Goal: Task Accomplishment & Management: Understand process/instructions

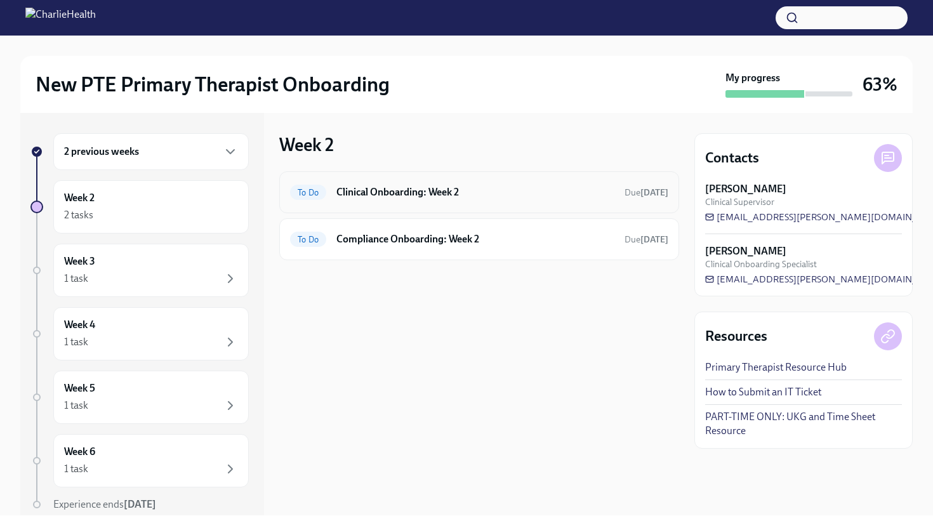
click at [314, 193] on span "To Do" at bounding box center [308, 193] width 36 height 10
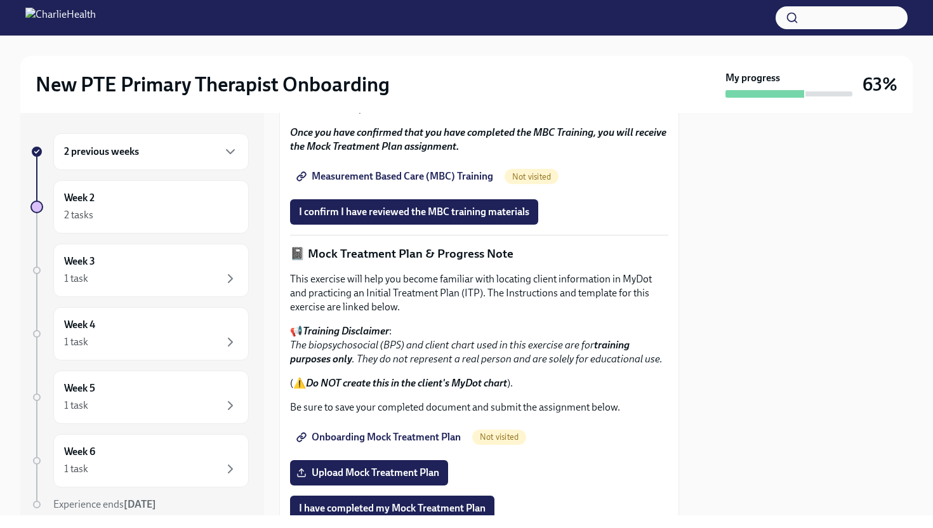
scroll to position [769, 0]
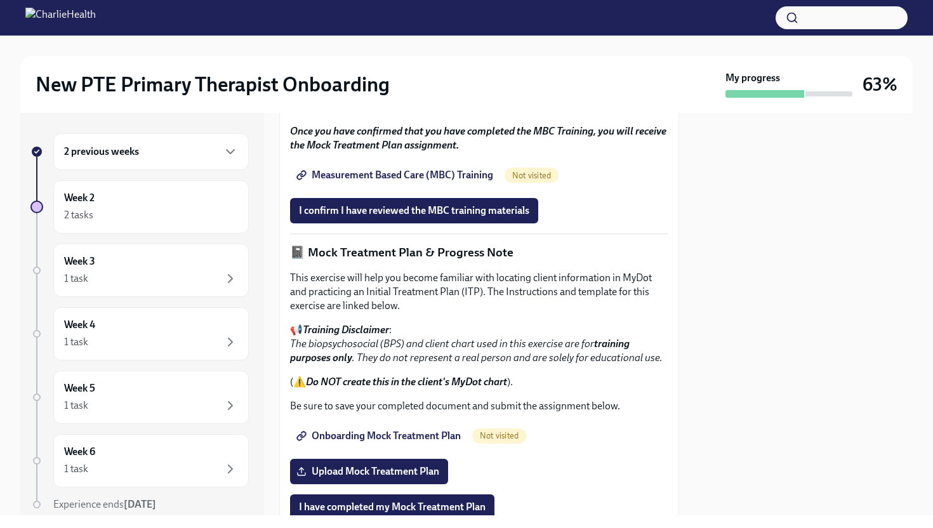
click at [468, 182] on span "Measurement Based Care (MBC) Training" at bounding box center [396, 175] width 194 height 13
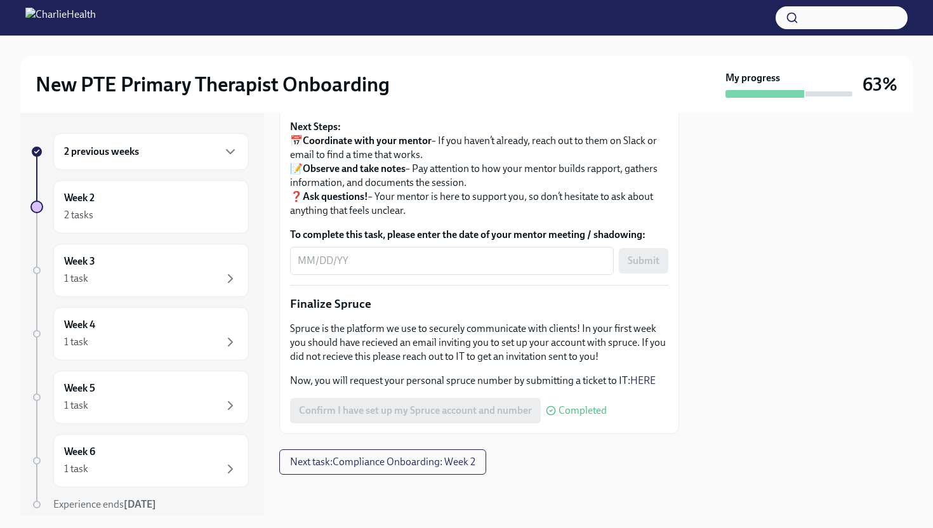
scroll to position [1489, 0]
click at [444, 461] on span "Next task : Compliance Onboarding: Week 2" at bounding box center [382, 462] width 185 height 13
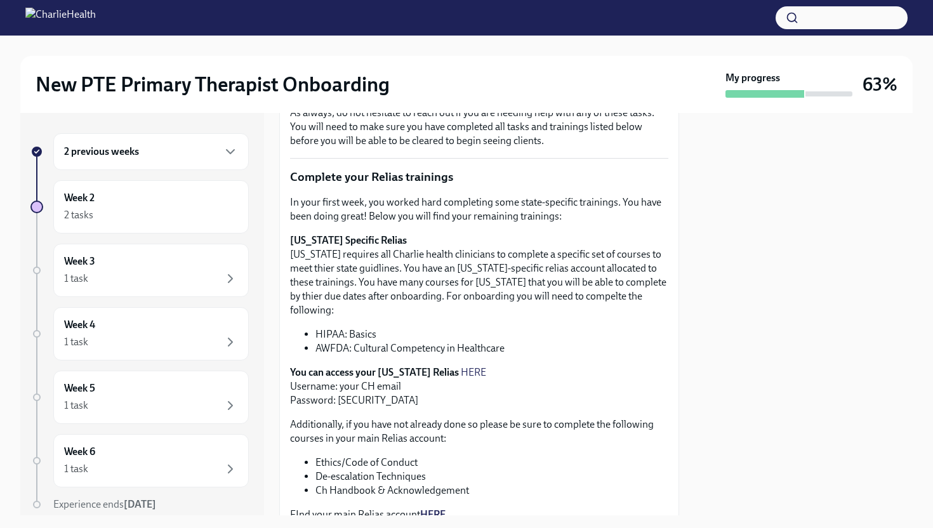
scroll to position [265, 0]
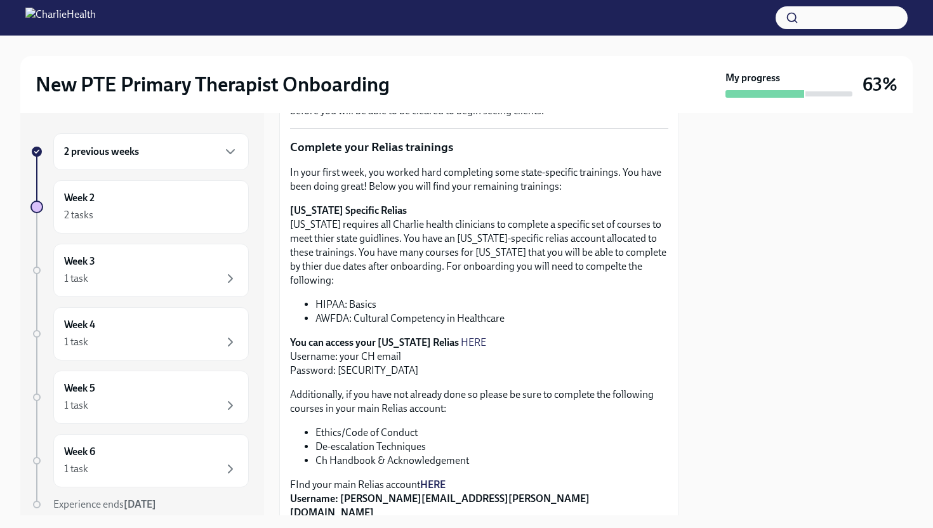
click at [461, 336] on link "HERE" at bounding box center [473, 342] width 25 height 12
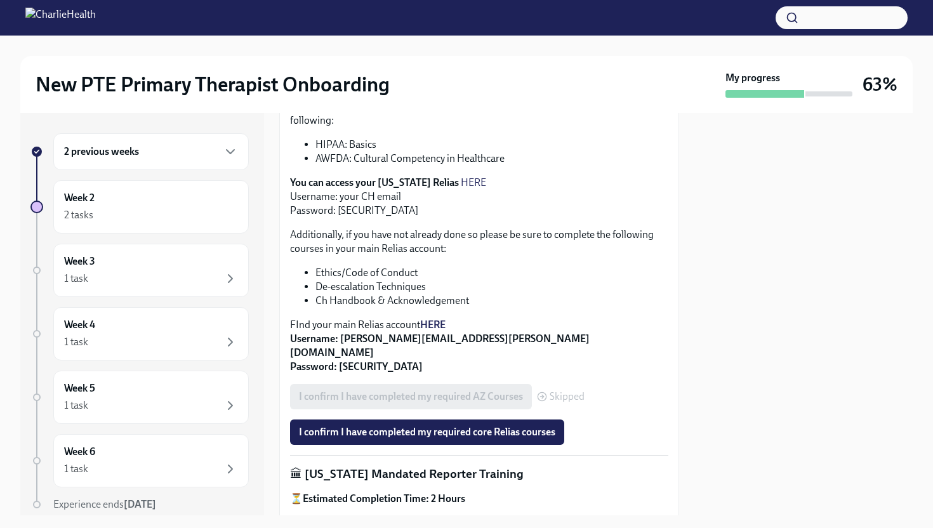
scroll to position [427, 0]
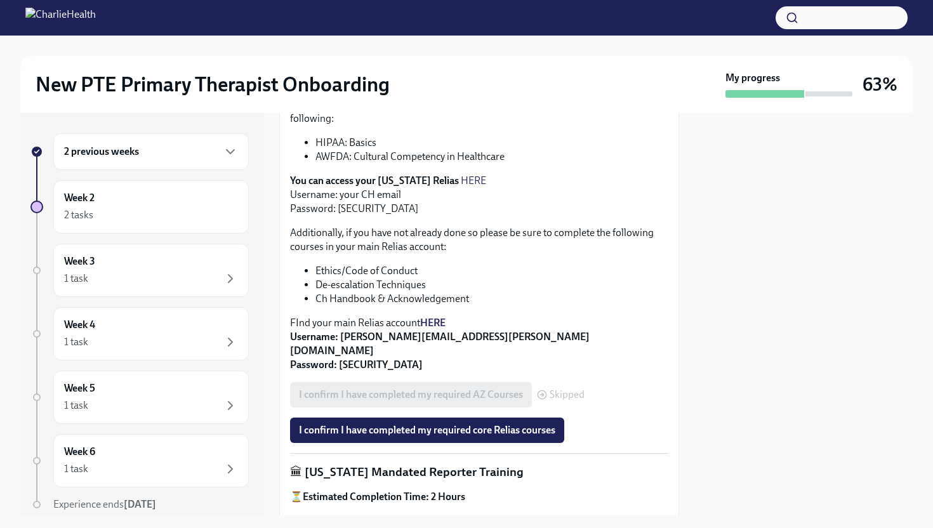
click at [442, 317] on strong "HERE" at bounding box center [432, 323] width 25 height 12
click at [587, 292] on li "Ch Handbook & Acknowledgement" at bounding box center [491, 299] width 353 height 14
click at [371, 424] on span "I confirm I have completed my required core Relias courses" at bounding box center [427, 430] width 256 height 13
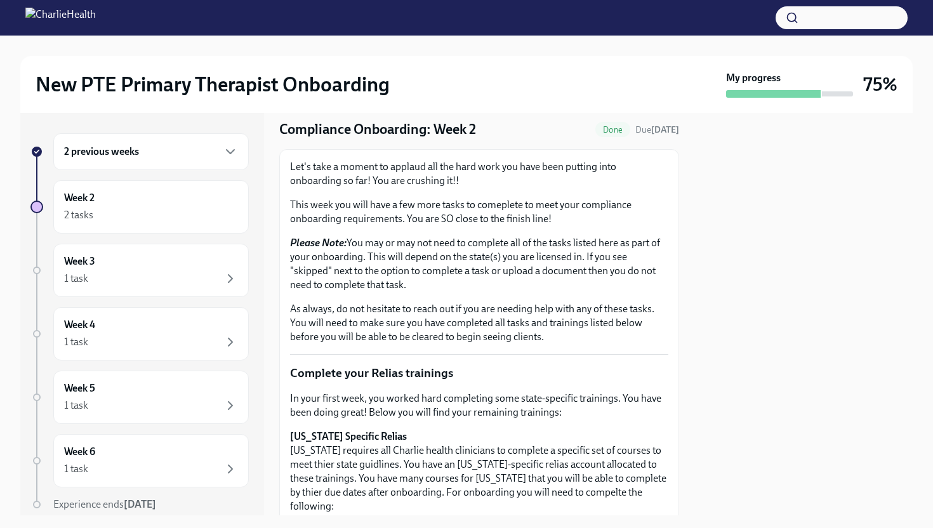
scroll to position [0, 0]
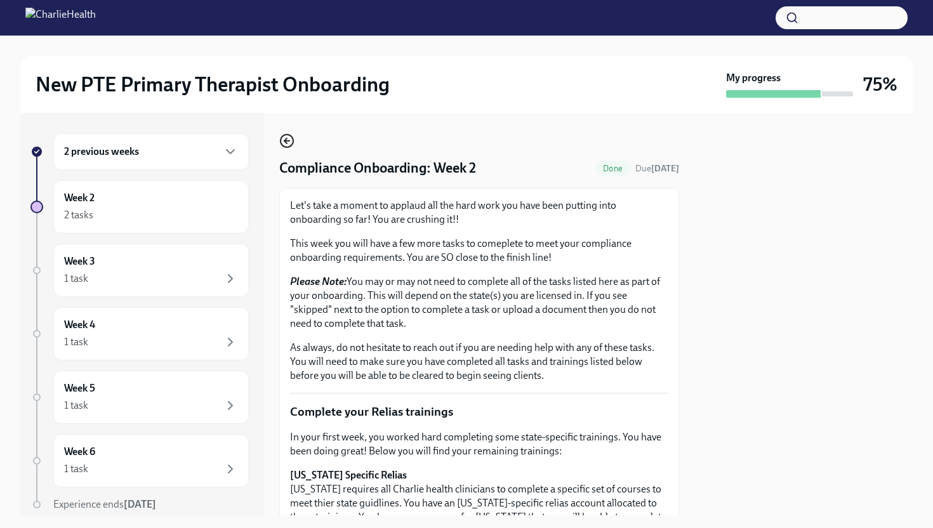
click at [282, 137] on circle "button" at bounding box center [287, 141] width 13 height 13
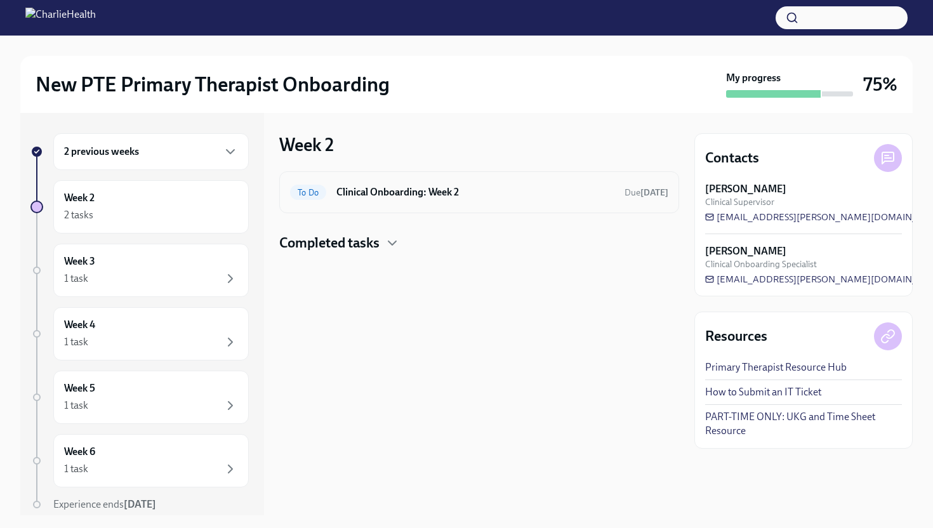
click at [377, 201] on div "To Do Clinical Onboarding: Week 2 Due [DATE]" at bounding box center [479, 192] width 378 height 20
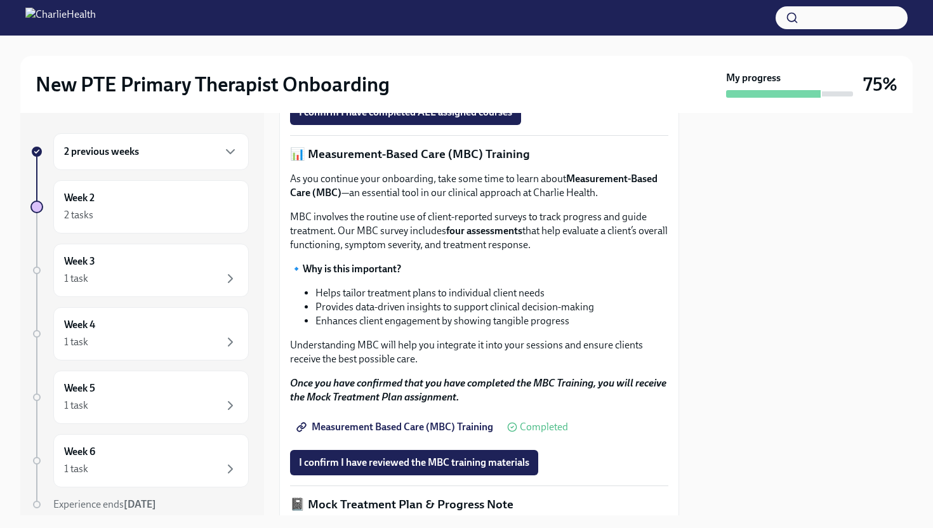
scroll to position [511, 0]
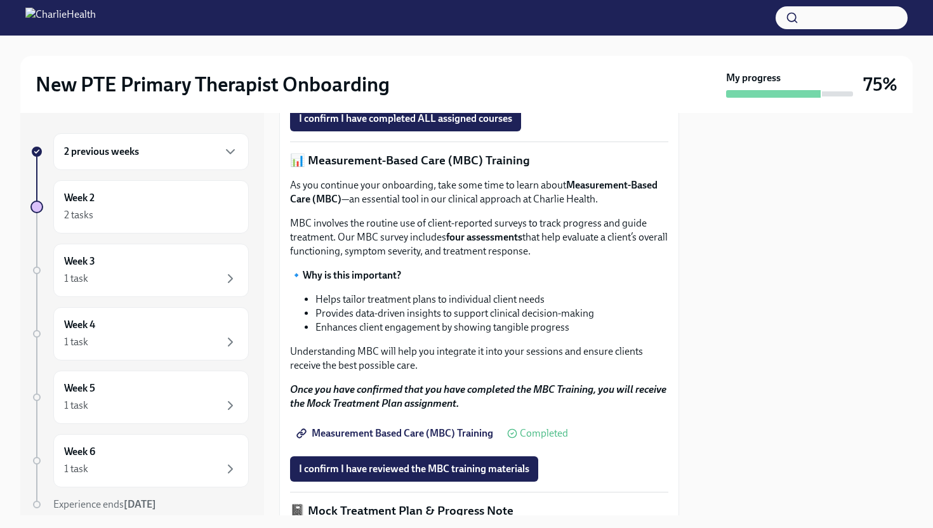
click at [598, 96] on p "🎓 Access Your Docebo Training Here!" at bounding box center [479, 89] width 378 height 14
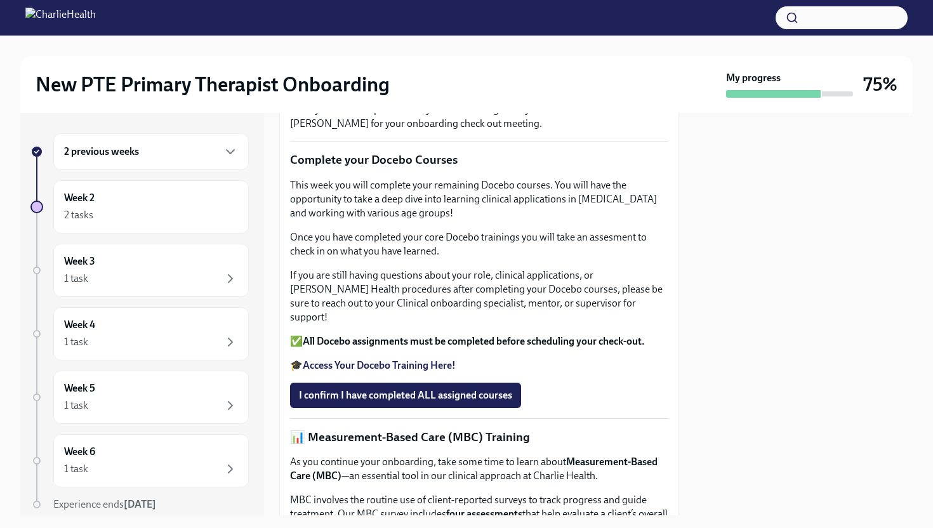
scroll to position [229, 0]
